Goal: Transaction & Acquisition: Book appointment/travel/reservation

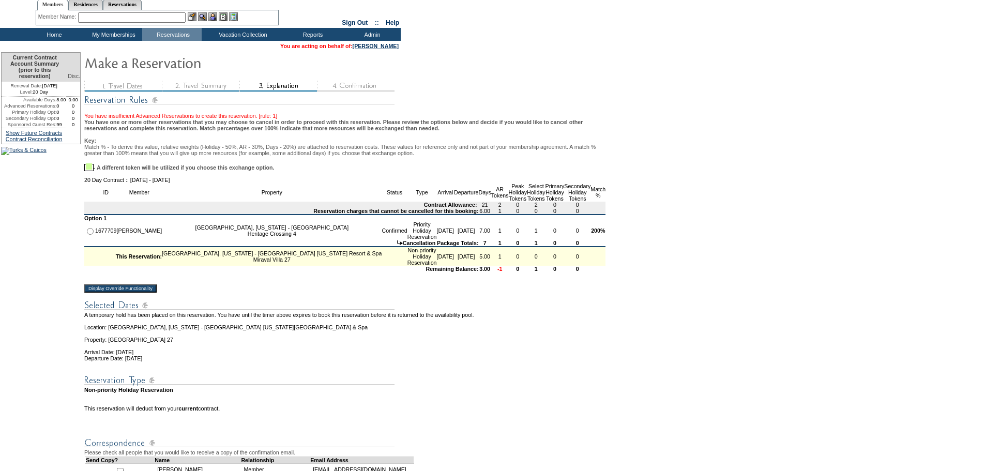
scroll to position [33, 0]
click at [146, 292] on input "Display Override Functionality" at bounding box center [120, 288] width 72 height 8
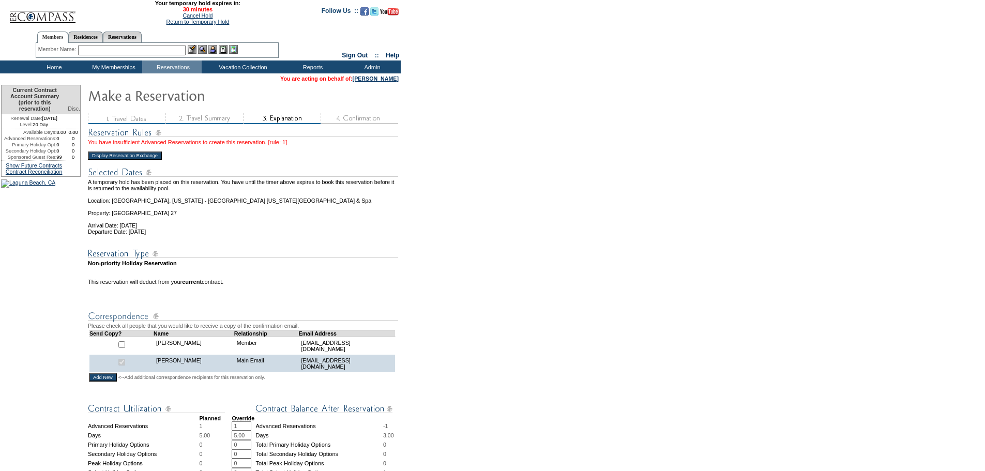
scroll to position [33, 0]
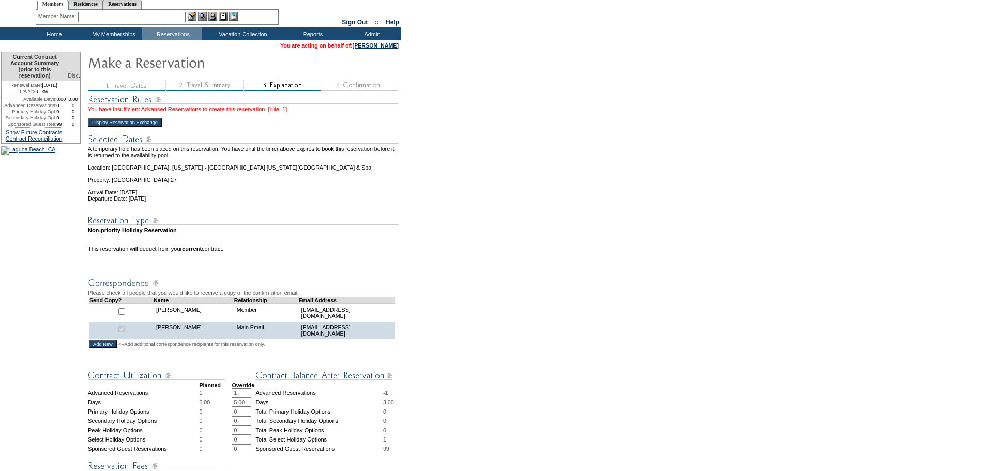
click at [244, 398] on input "1" at bounding box center [242, 392] width 20 height 9
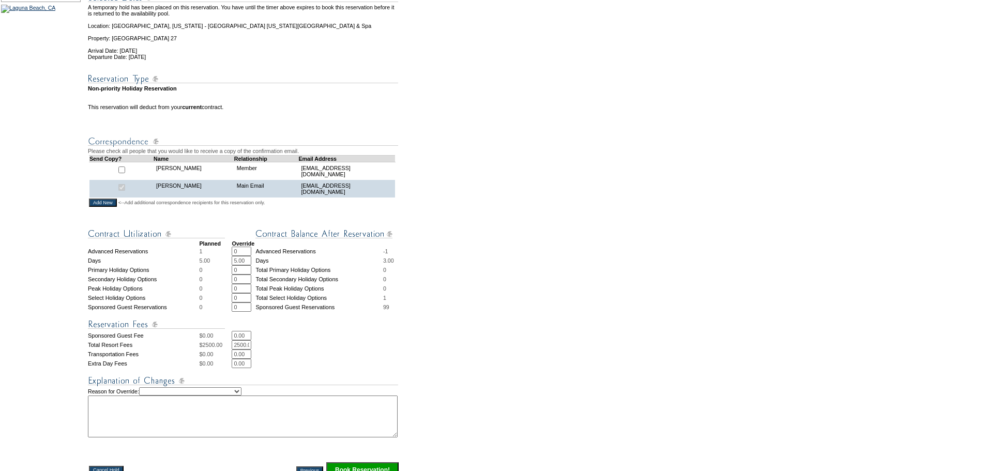
scroll to position [175, 0]
type input "0"
click at [240, 302] on input "0" at bounding box center [242, 297] width 20 height 9
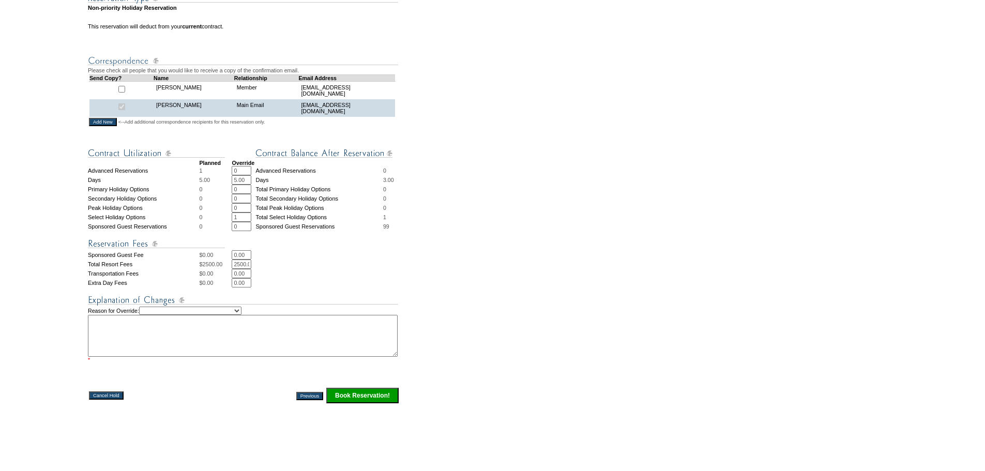
scroll to position [256, 0]
type input "1"
click at [241, 314] on select "Creating Continuous Stay Days Rebooked After Cancellation Editing Occupant Expe…" at bounding box center [190, 310] width 102 height 8
select select "1041"
click at [150, 314] on select "Creating Continuous Stay Days Rebooked After Cancellation Editing Occupant Expe…" at bounding box center [190, 310] width 102 height 8
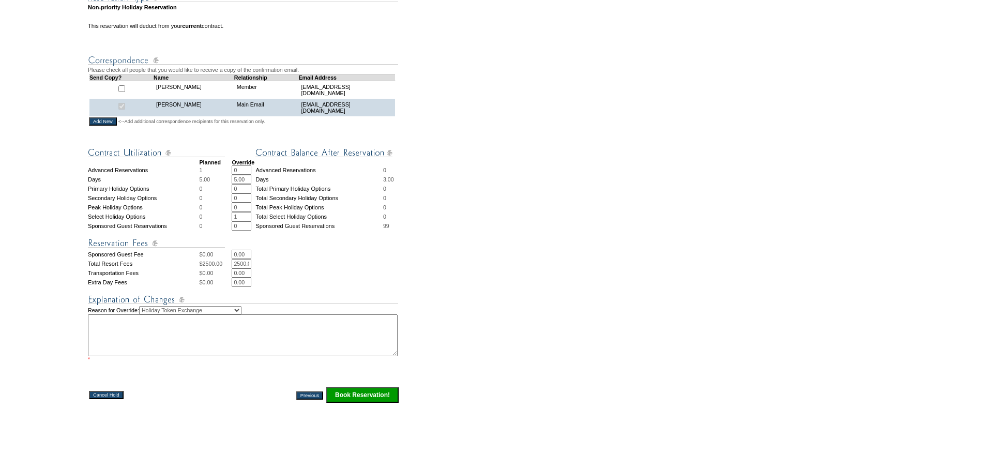
click at [239, 356] on textarea at bounding box center [243, 335] width 310 height 42
type textarea "mg"
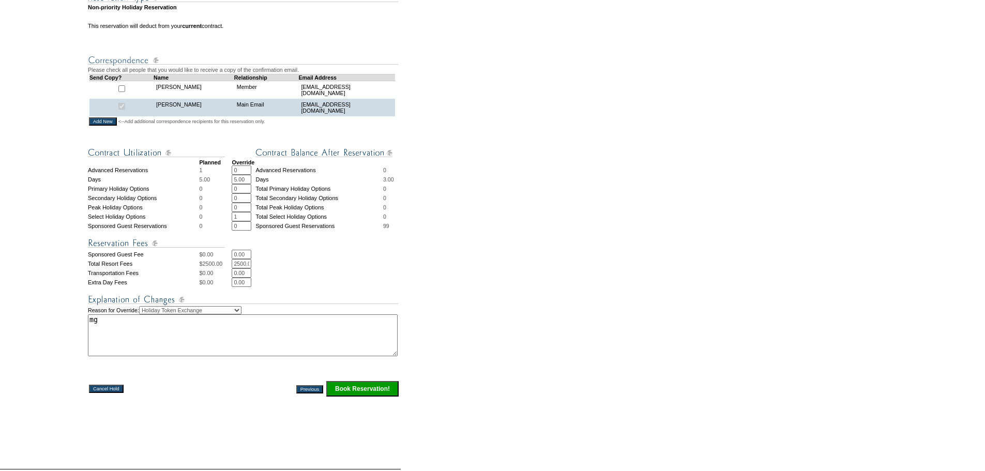
click at [376, 397] on input "Book Reservation!" at bounding box center [362, 389] width 72 height 16
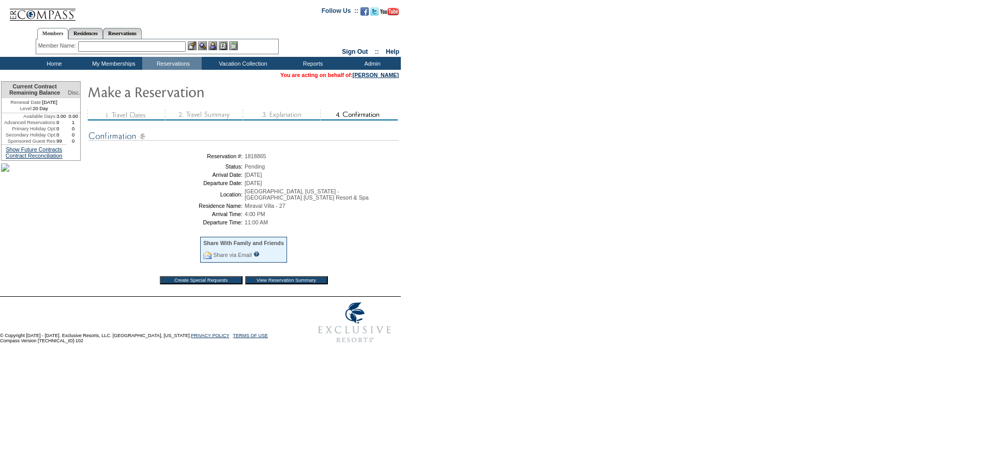
click at [288, 284] on input "View Reservation Summary" at bounding box center [286, 280] width 83 height 8
